Goal: Find specific page/section: Find specific page/section

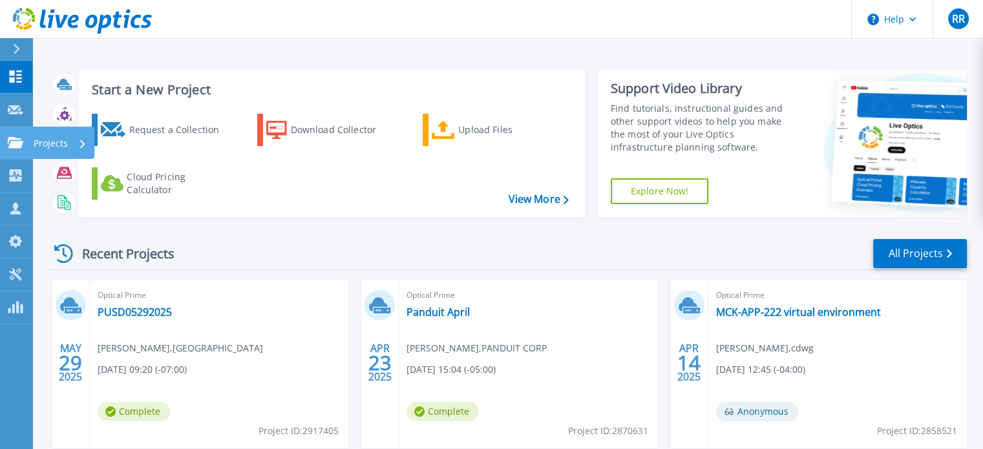
click at [46, 143] on p "Projects" at bounding box center [51, 144] width 34 height 34
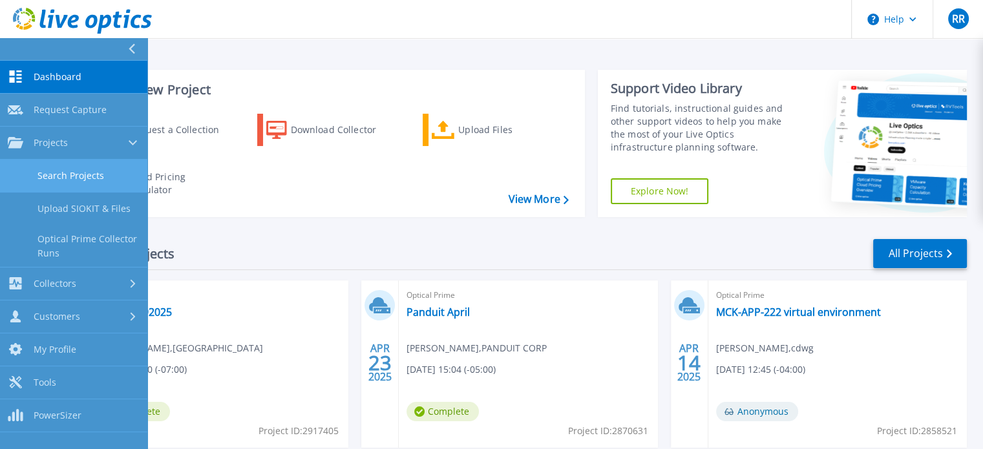
click at [74, 170] on link "Search Projects" at bounding box center [73, 176] width 147 height 33
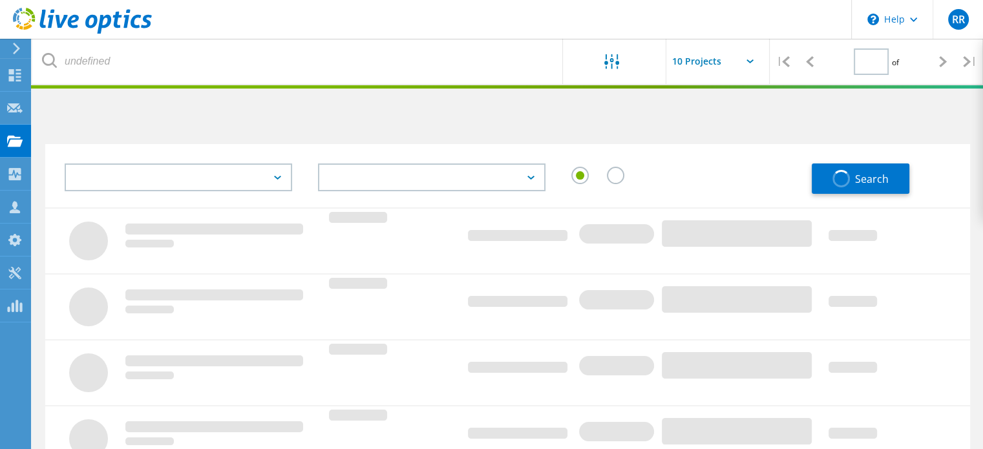
type input "1"
